Goal: Task Accomplishment & Management: Use online tool/utility

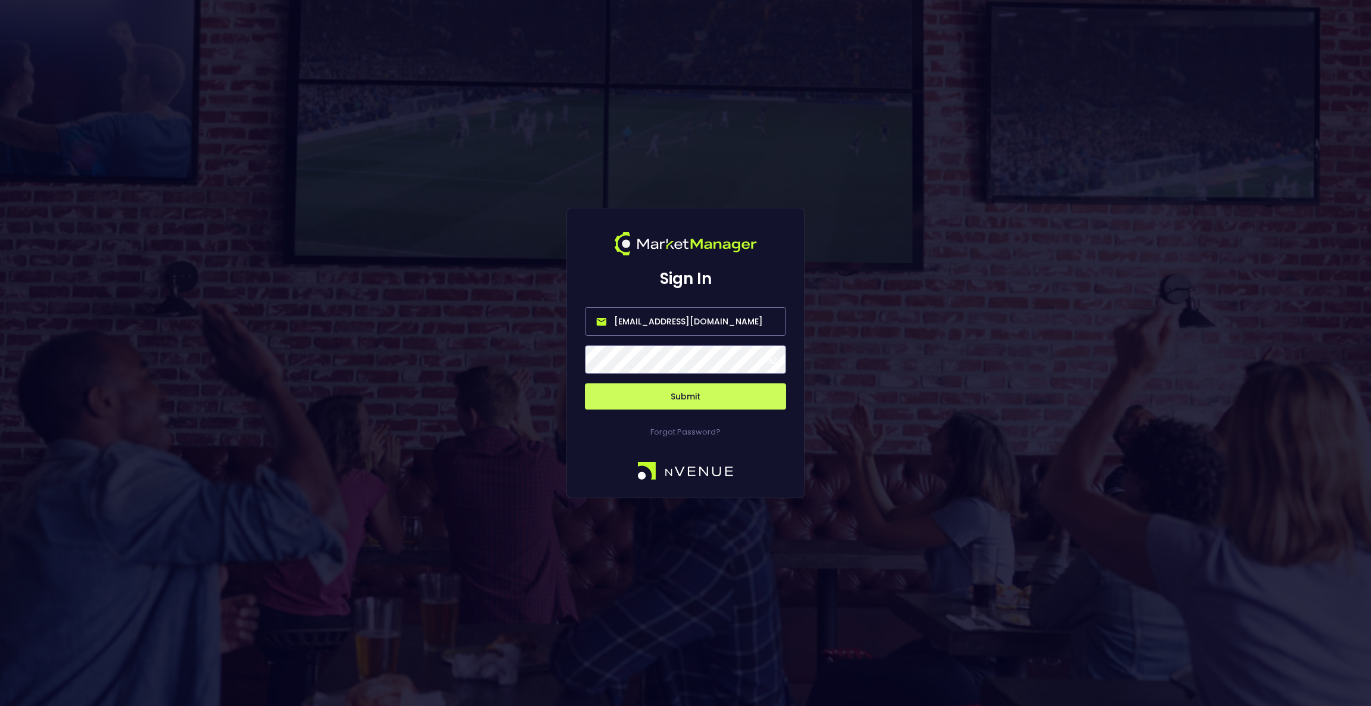
click at [741, 317] on input "[EMAIL_ADDRESS][DOMAIN_NAME]" at bounding box center [685, 321] width 201 height 29
type input "[EMAIL_ADDRESS][DOMAIN_NAME]"
click at [710, 402] on button "Submit" at bounding box center [685, 396] width 201 height 26
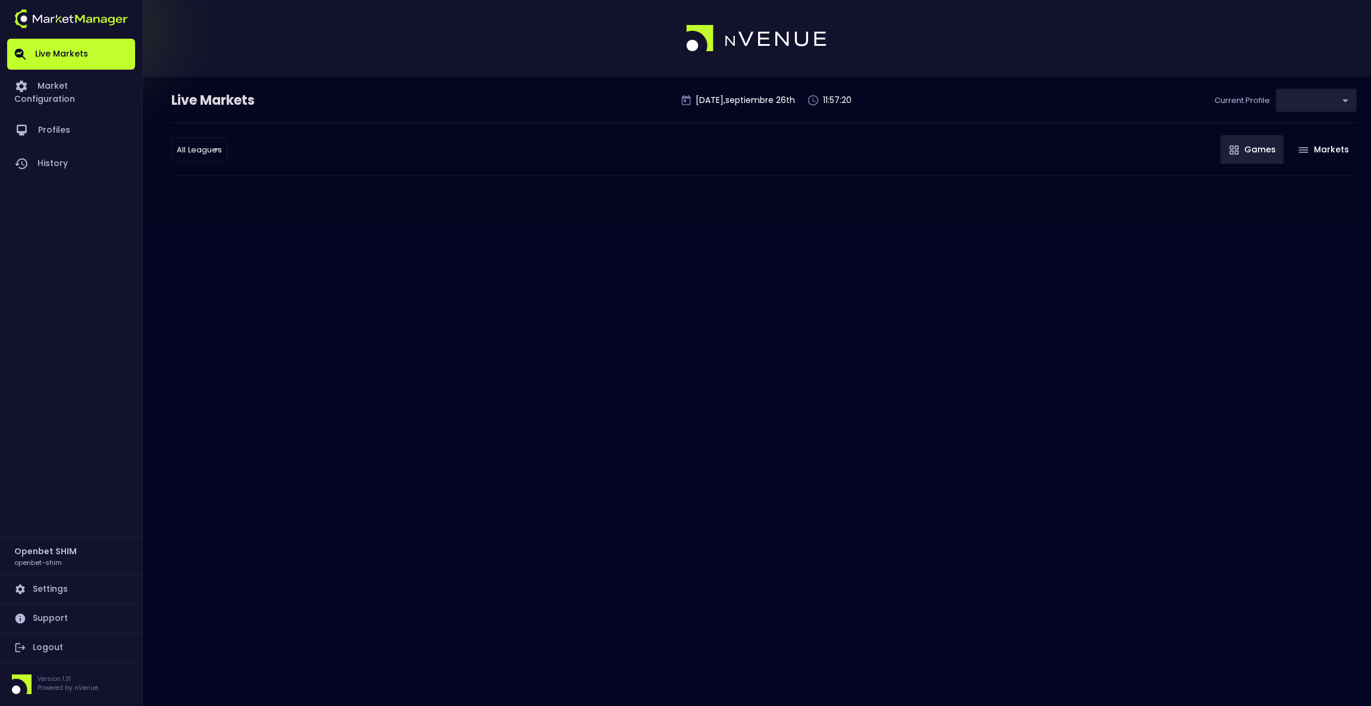
type input "04a2ae1d-a1ce-4693-adc0-1b4c1732d28c"
click at [89, 92] on link "Market Configuration" at bounding box center [71, 92] width 128 height 44
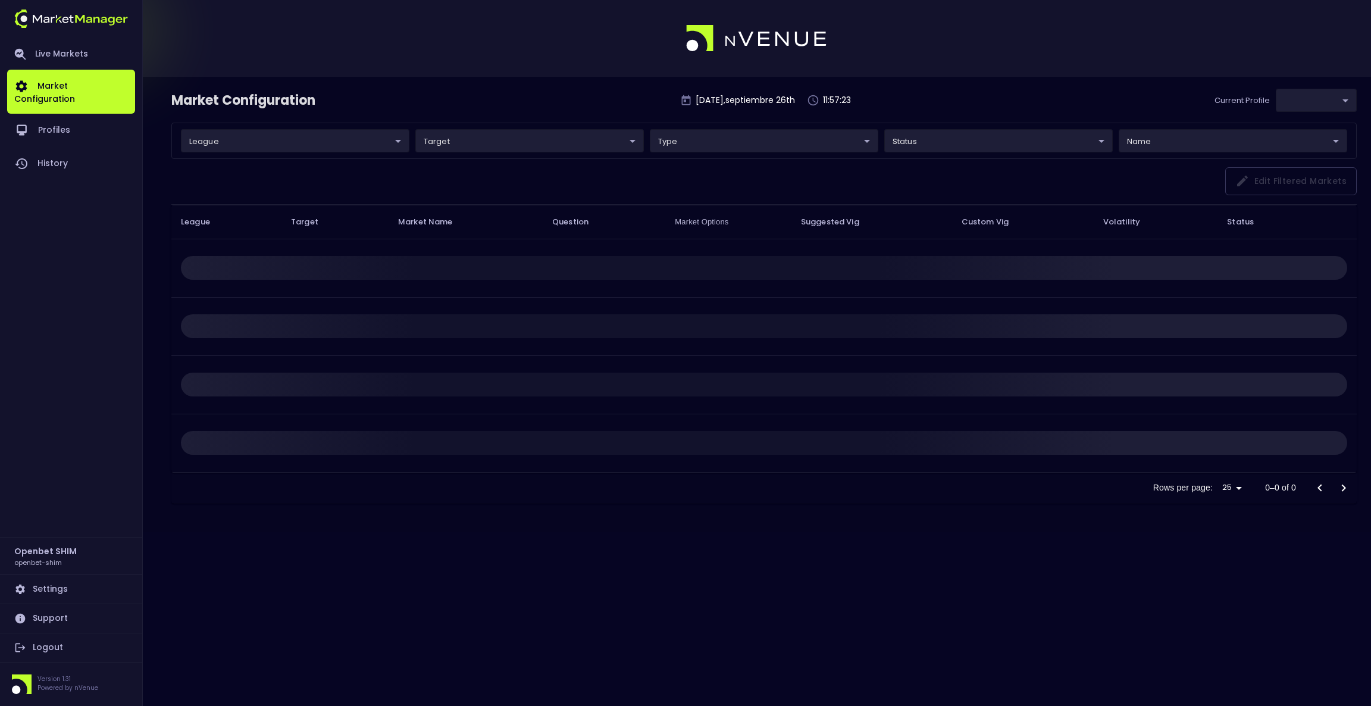
type input "04a2ae1d-a1ce-4693-adc0-1b4c1732d28c"
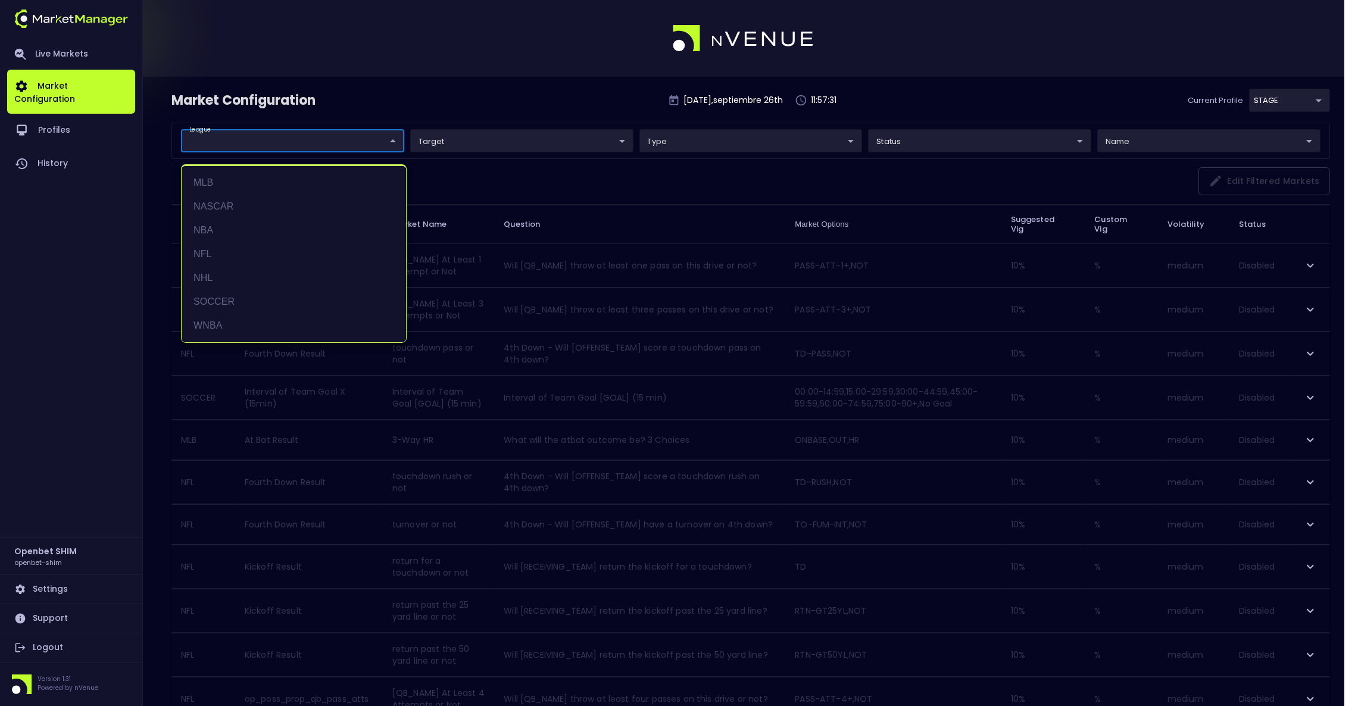
click at [391, 145] on body "Live Markets Market Configuration Profiles History Openbet SHIM openbet-shim Se…" at bounding box center [679, 709] width 1358 height 1419
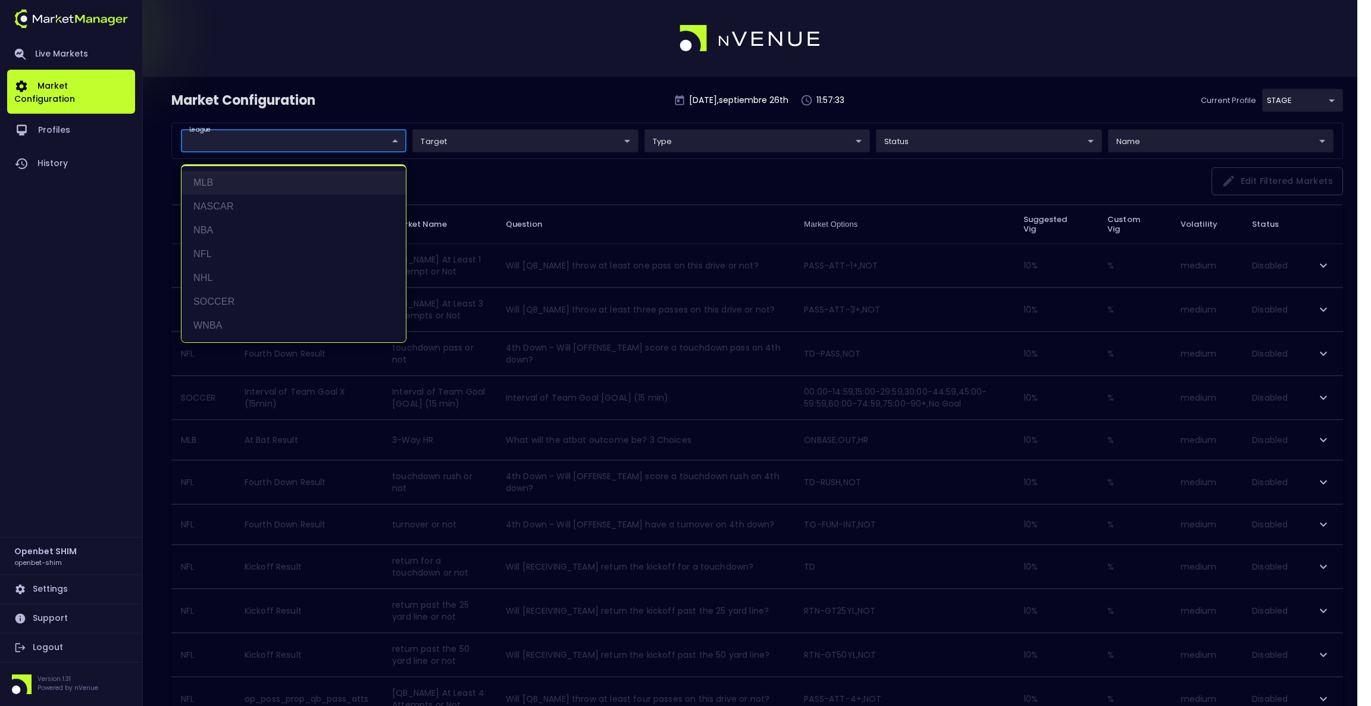
click at [281, 182] on li "MLB" at bounding box center [294, 183] width 224 height 24
type input "MLB"
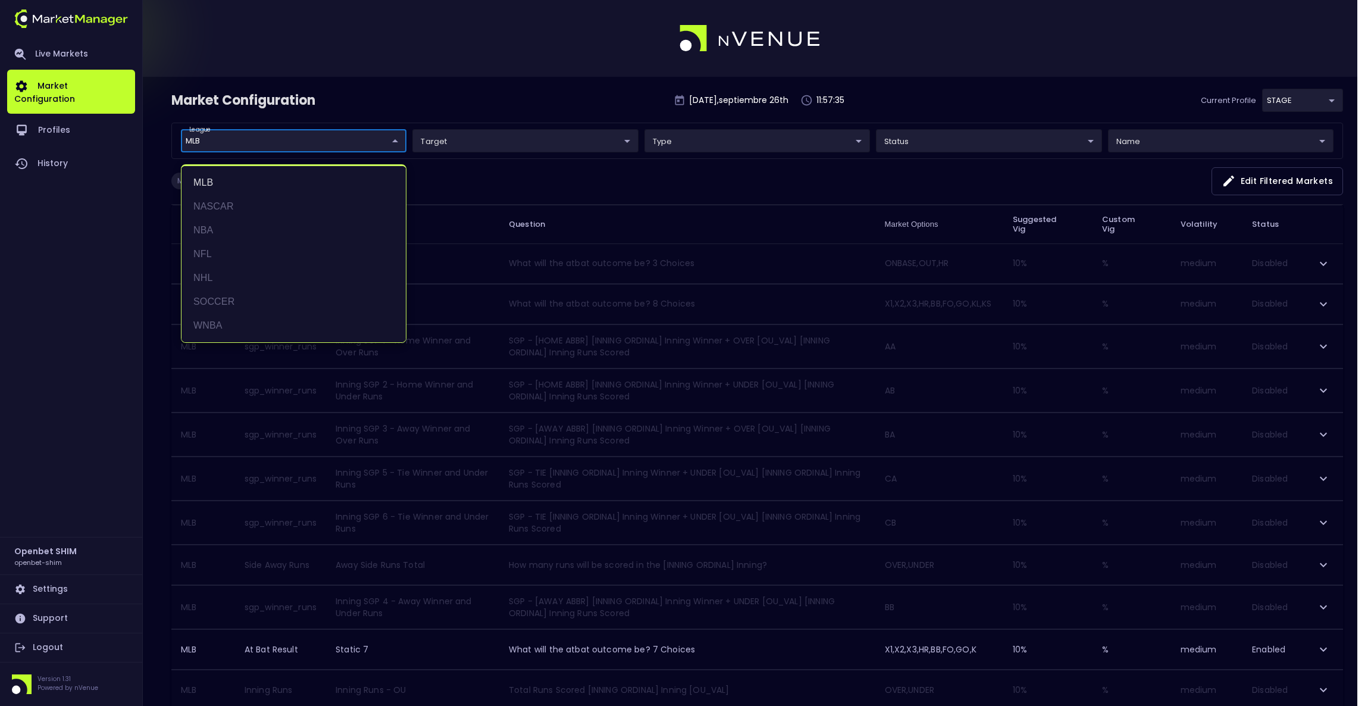
click at [1002, 63] on div at bounding box center [685, 353] width 1371 height 706
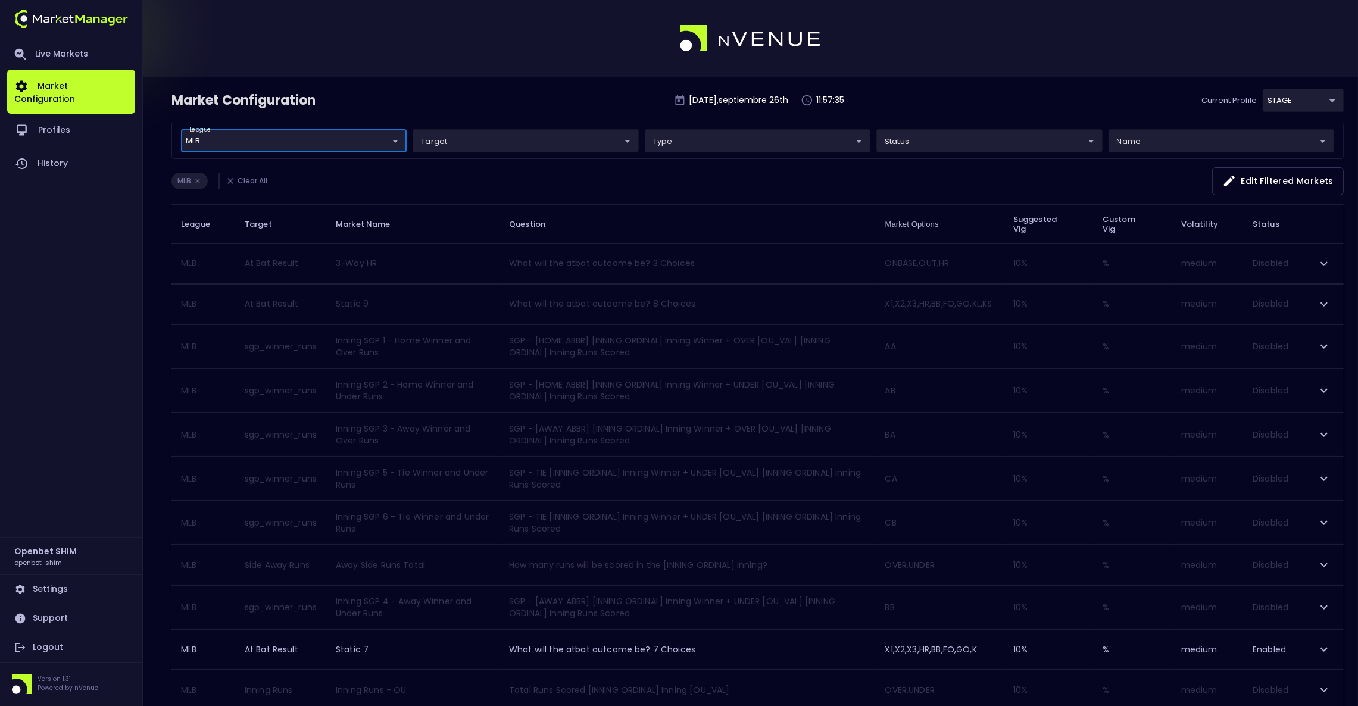
click at [957, 155] on div "league MLB MLB ​ target ​ ​ type ​ ​ status ​ ​ name ​ ​" at bounding box center [757, 141] width 1172 height 36
click at [962, 145] on body "Live Markets Market Configuration Profiles History Openbet SHIM openbet-shim Se…" at bounding box center [679, 670] width 1358 height 1341
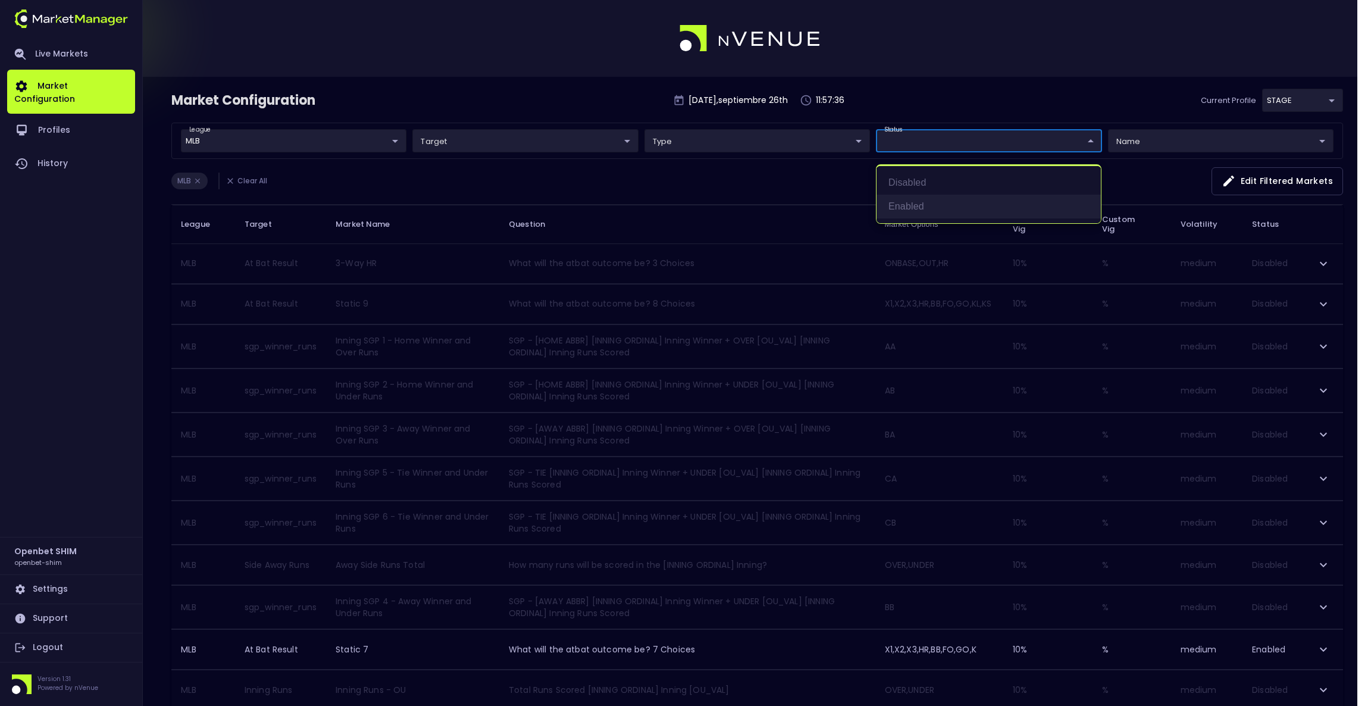
click at [957, 195] on li "Enabled" at bounding box center [989, 207] width 224 height 24
type input "Enabled"
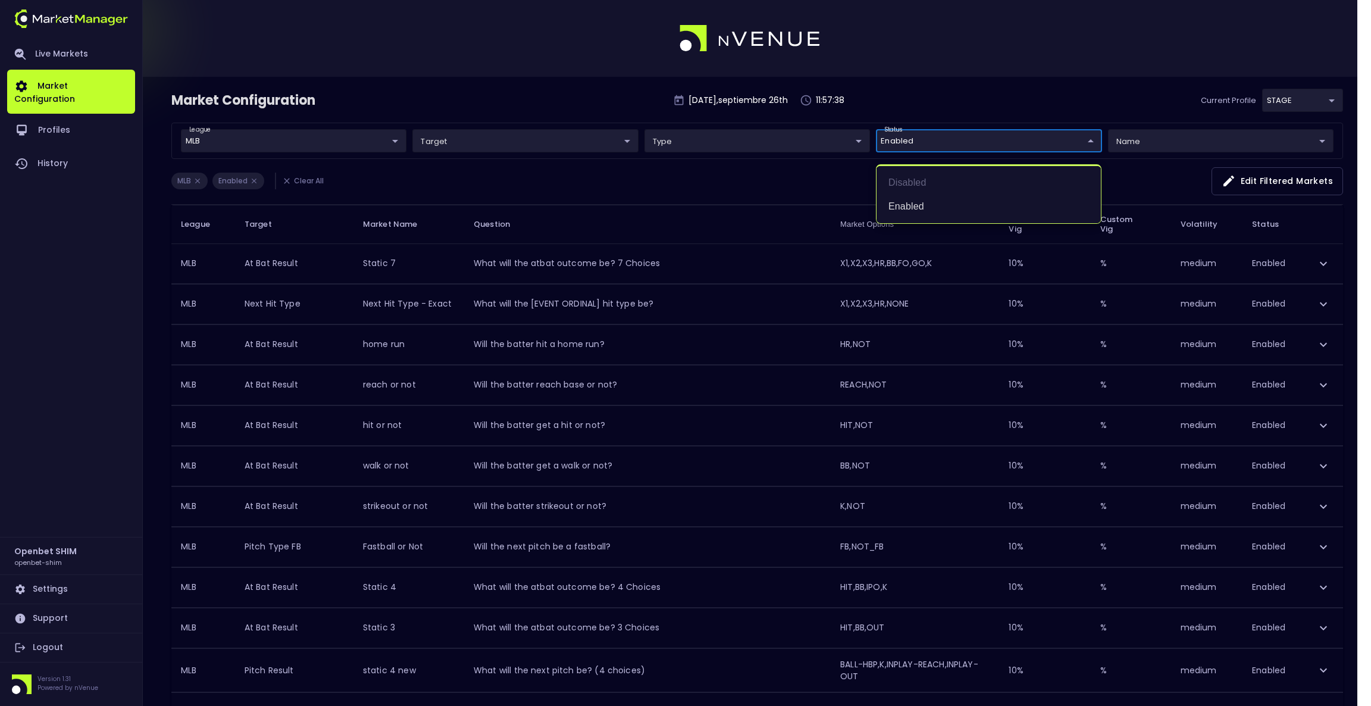
click at [1303, 101] on div at bounding box center [685, 353] width 1371 height 706
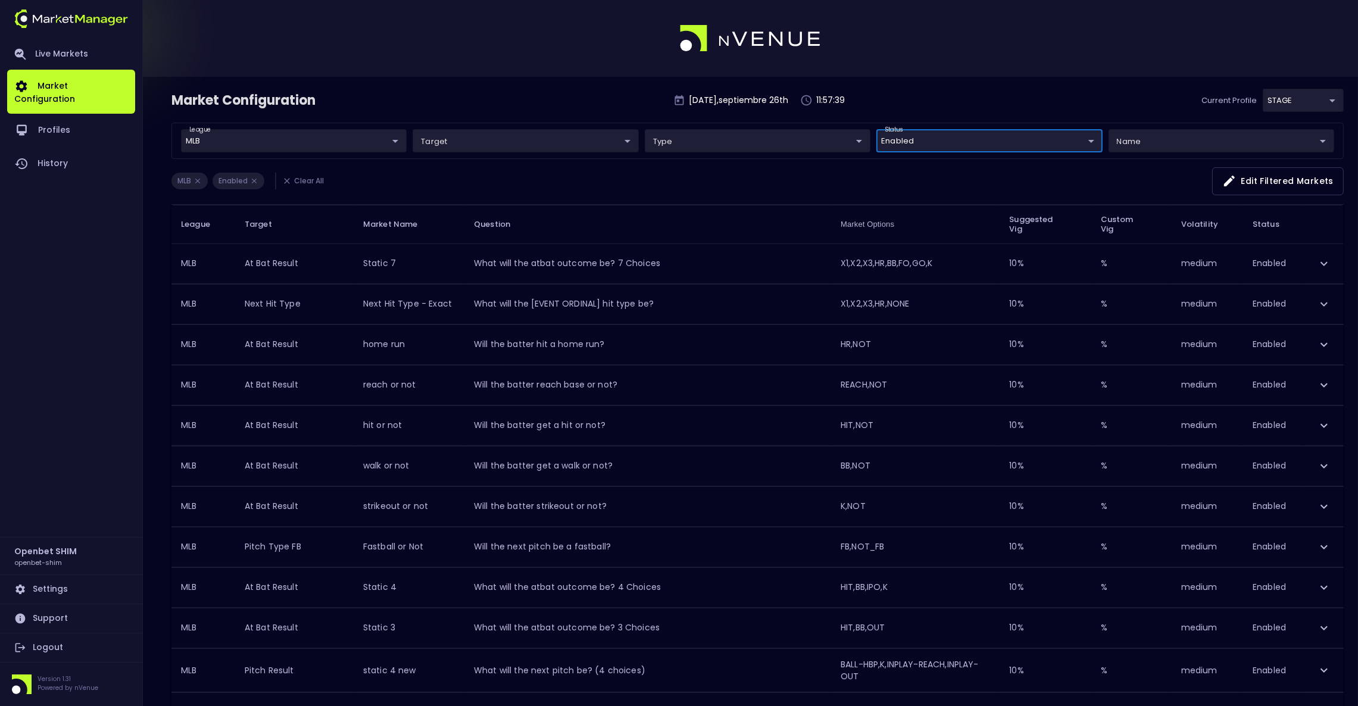
click at [1302, 102] on body "Live Markets Market Configuration Profiles History Openbet SHIM openbet-shim Se…" at bounding box center [679, 460] width 1358 height 921
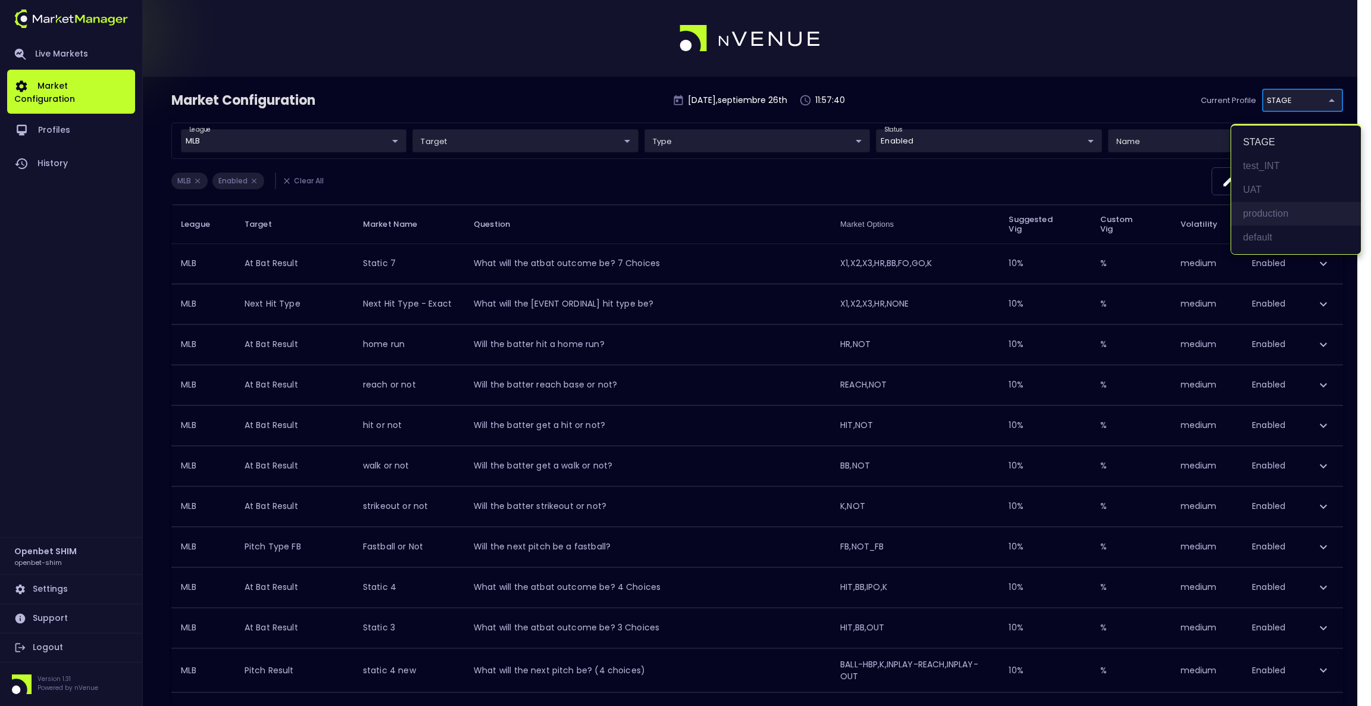
click at [1278, 218] on li "production" at bounding box center [1297, 214] width 130 height 24
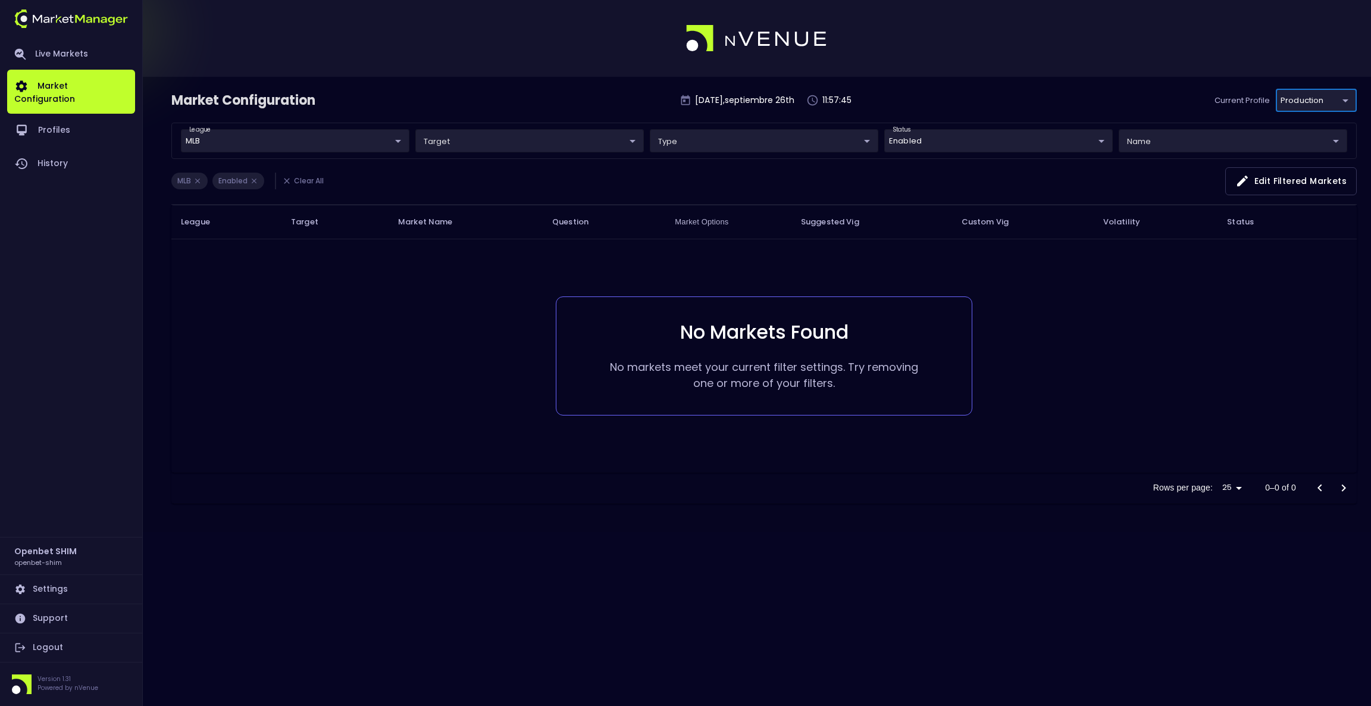
click at [1323, 102] on body "Live Markets Market Configuration Profiles History Openbet SHIM openbet-shim Se…" at bounding box center [685, 353] width 1371 height 706
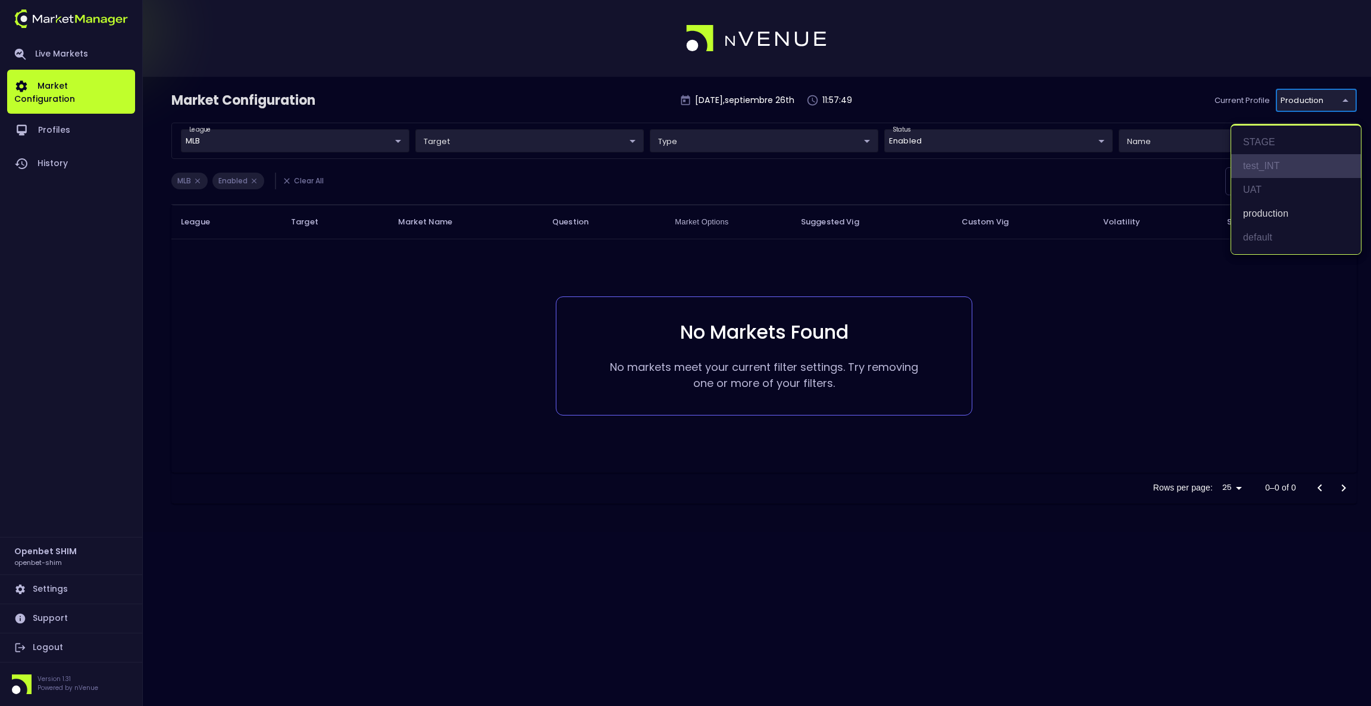
click at [1283, 162] on li "test_INT" at bounding box center [1297, 166] width 130 height 24
type input "7b109a49-af35-4bf1-9088-2b0c1d108231"
